Goal: Task Accomplishment & Management: Manage account settings

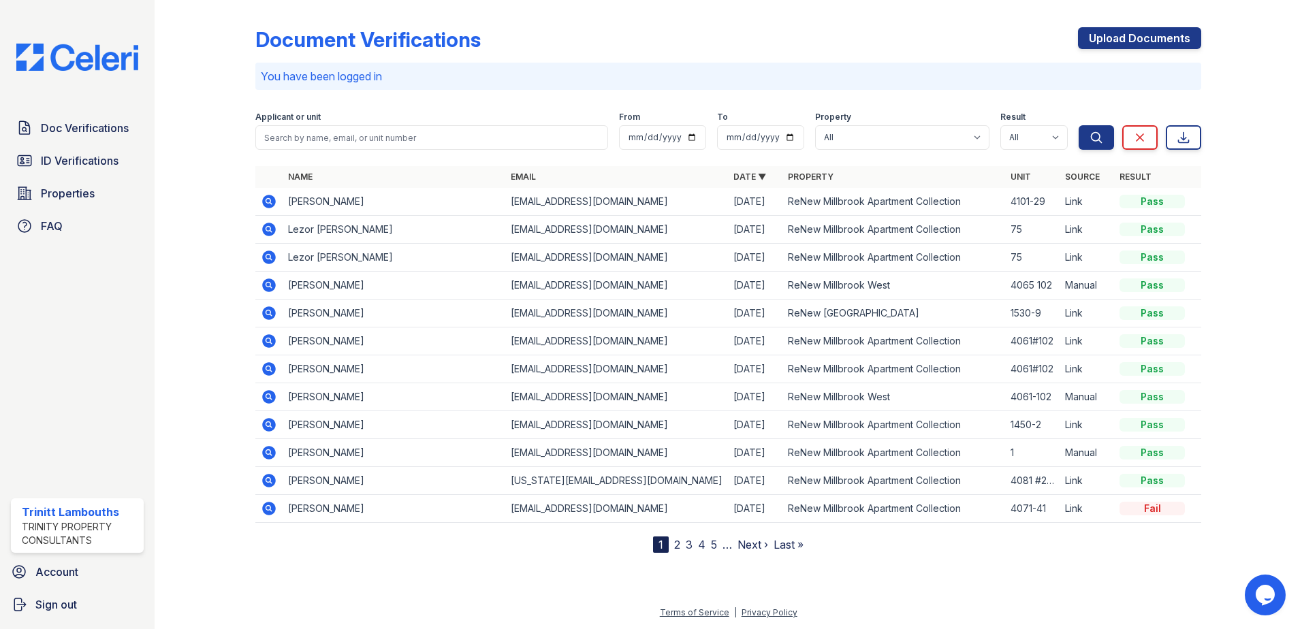
drag, startPoint x: 268, startPoint y: 313, endPoint x: 279, endPoint y: 326, distance: 16.0
click at [268, 313] on icon at bounding box center [267, 312] width 3 height 3
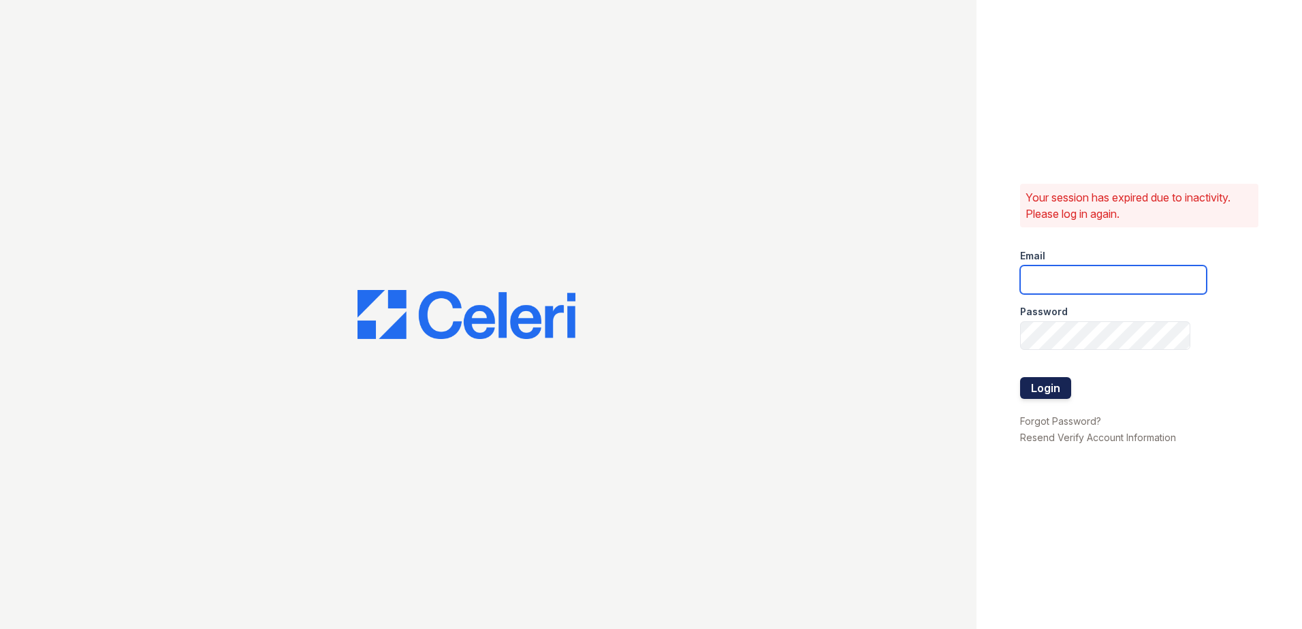
type input "tlambouths@trinity-pm.com"
click at [1058, 387] on button "Login" at bounding box center [1045, 388] width 51 height 22
